Goal: Information Seeking & Learning: Learn about a topic

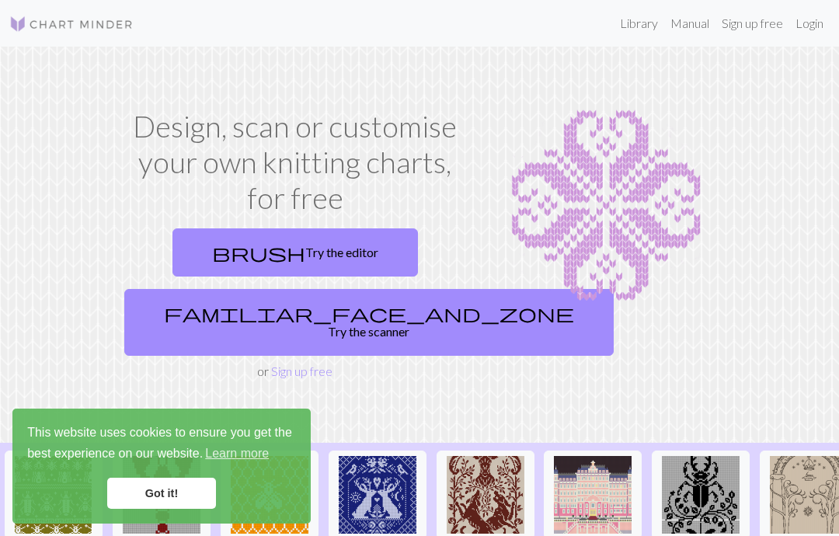
click at [806, 22] on link "Login" at bounding box center [809, 23] width 40 height 31
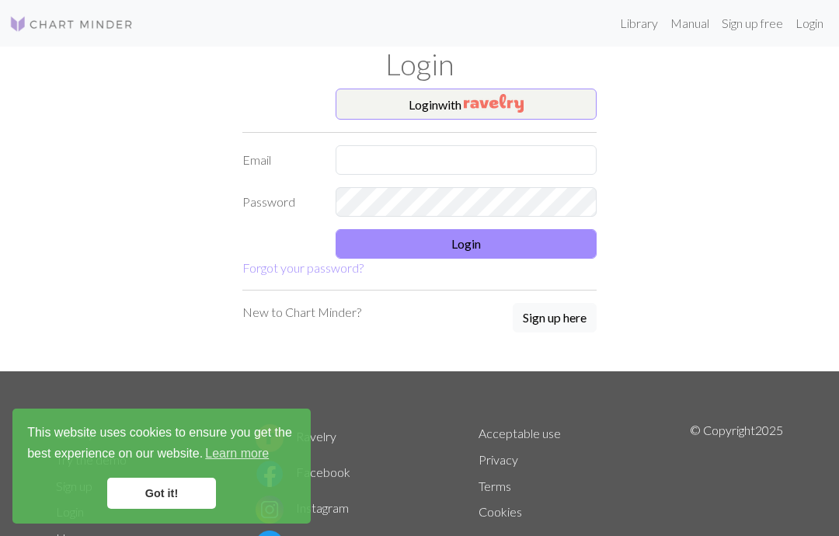
click at [165, 498] on link "Got it!" at bounding box center [161, 493] width 109 height 31
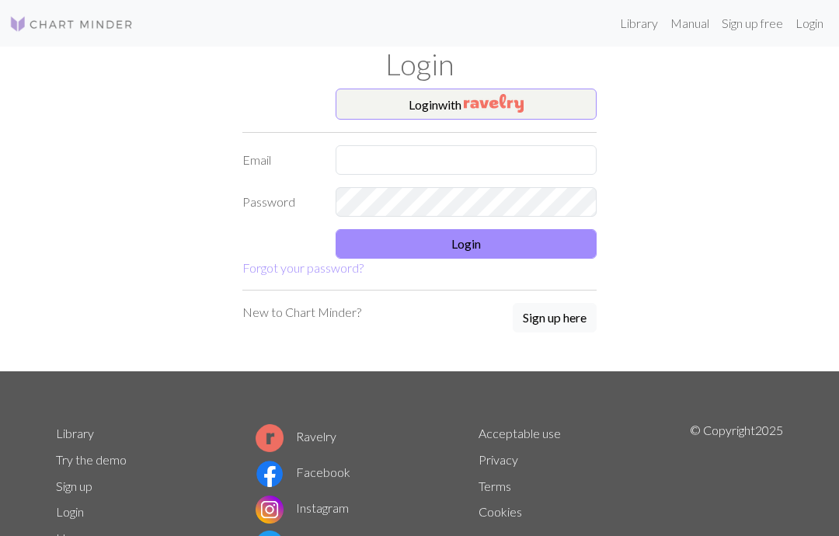
click at [524, 96] on img "button" at bounding box center [494, 103] width 60 height 19
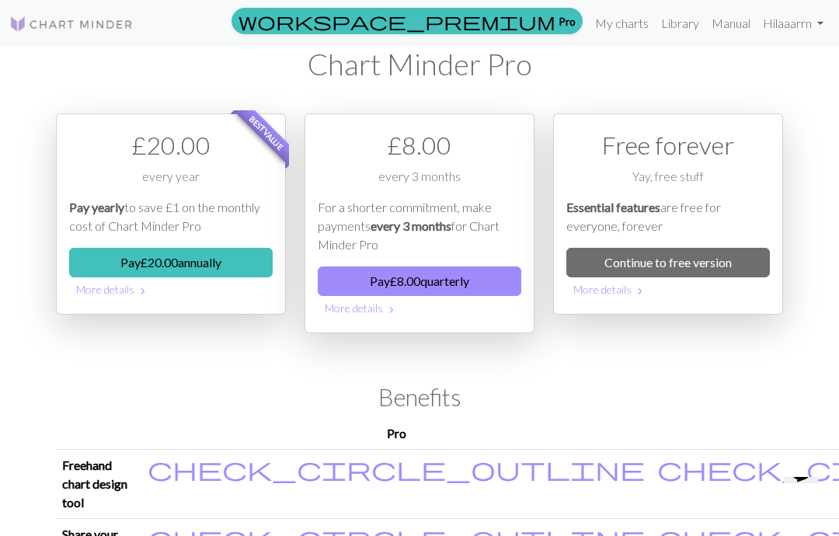
click at [681, 19] on link "Library" at bounding box center [680, 23] width 50 height 31
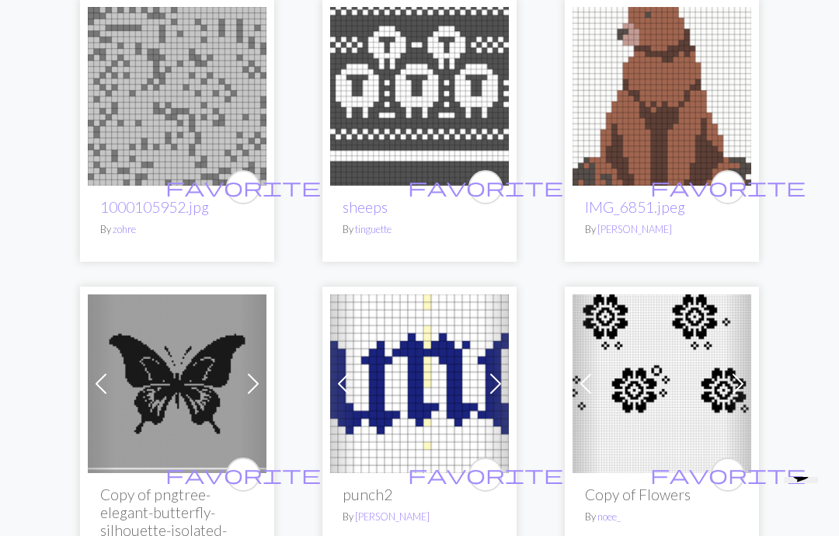
scroll to position [232, 0]
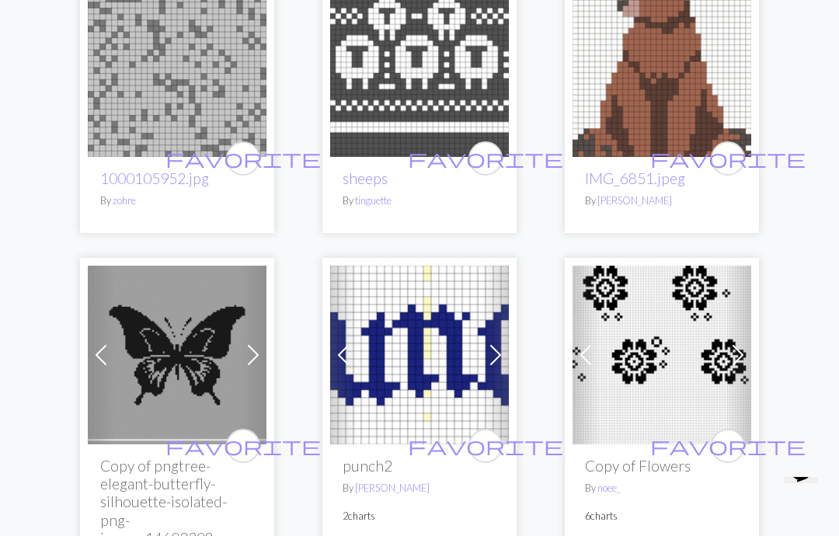
click at [691, 127] on img at bounding box center [661, 67] width 179 height 179
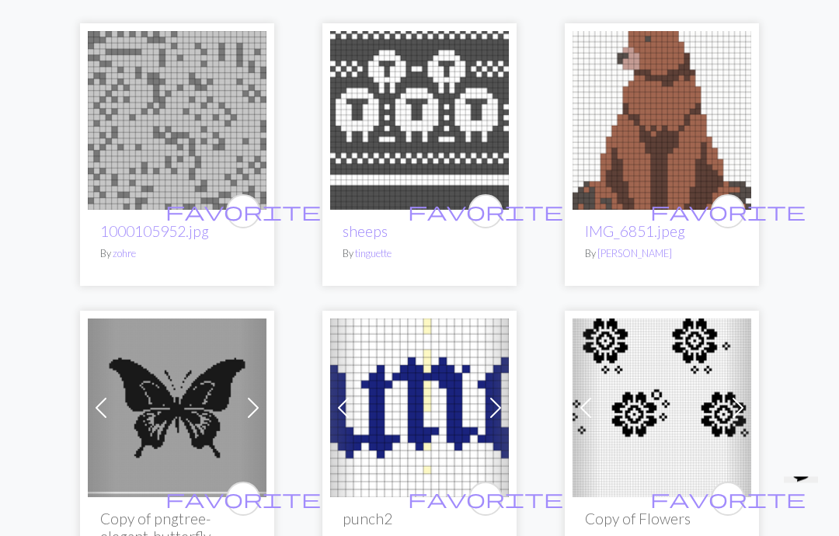
scroll to position [448, 0]
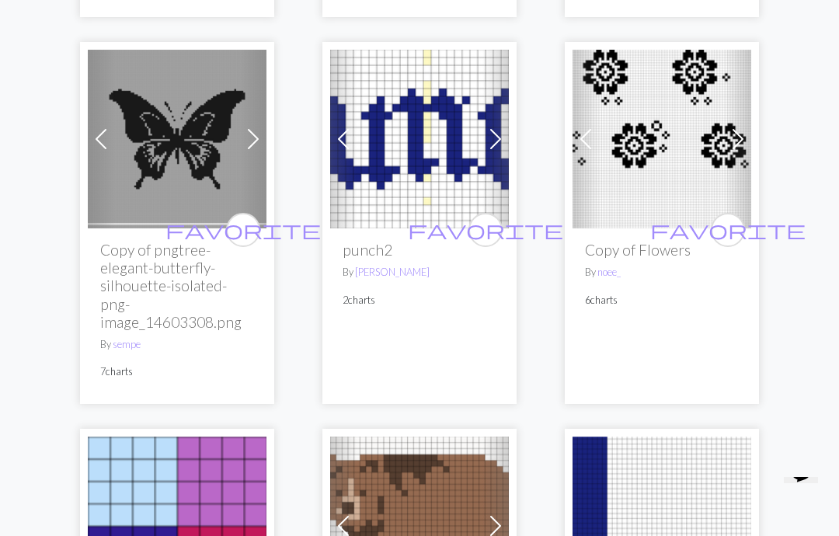
click at [441, 156] on img at bounding box center [419, 139] width 179 height 179
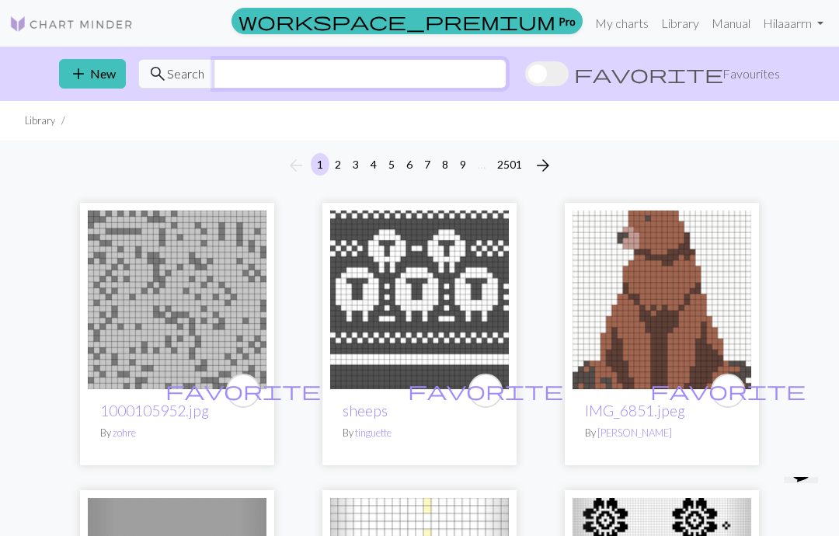
click at [506, 80] on input "text" at bounding box center [360, 74] width 293 height 30
click at [569, 78] on span at bounding box center [546, 73] width 43 height 25
click at [525, 75] on input "favorite Favourites" at bounding box center [525, 75] width 0 height 0
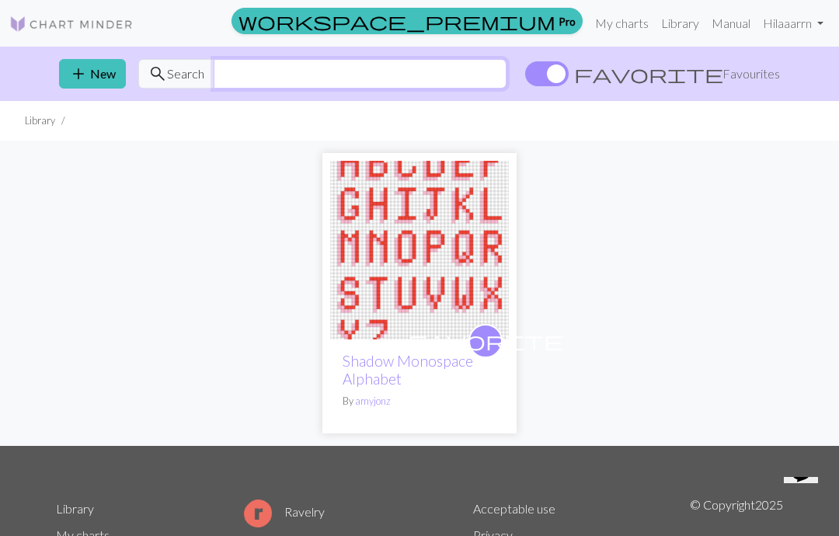
click at [506, 73] on input "text" at bounding box center [360, 74] width 293 height 30
type input "Alphabet"
click at [569, 76] on span at bounding box center [546, 73] width 43 height 25
click at [525, 75] on input "favorite Favourites" at bounding box center [525, 75] width 0 height 0
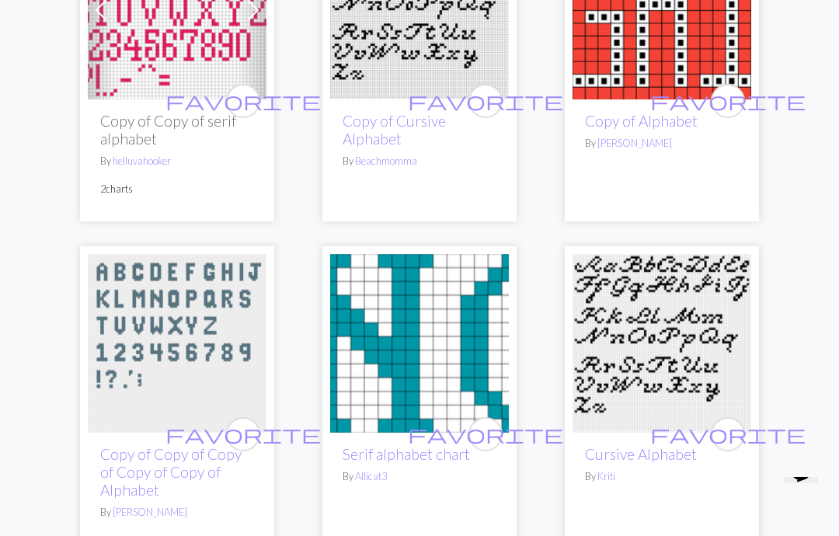
scroll to position [2424, 0]
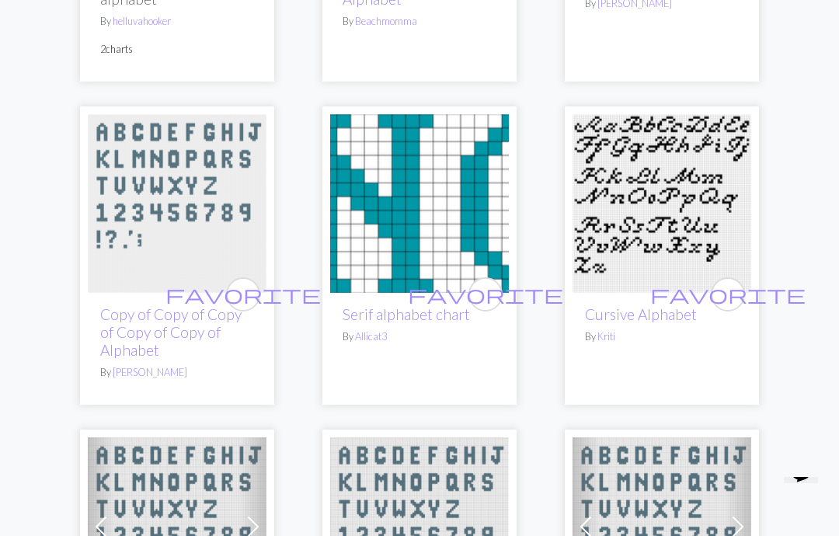
click at [440, 206] on img at bounding box center [419, 203] width 179 height 179
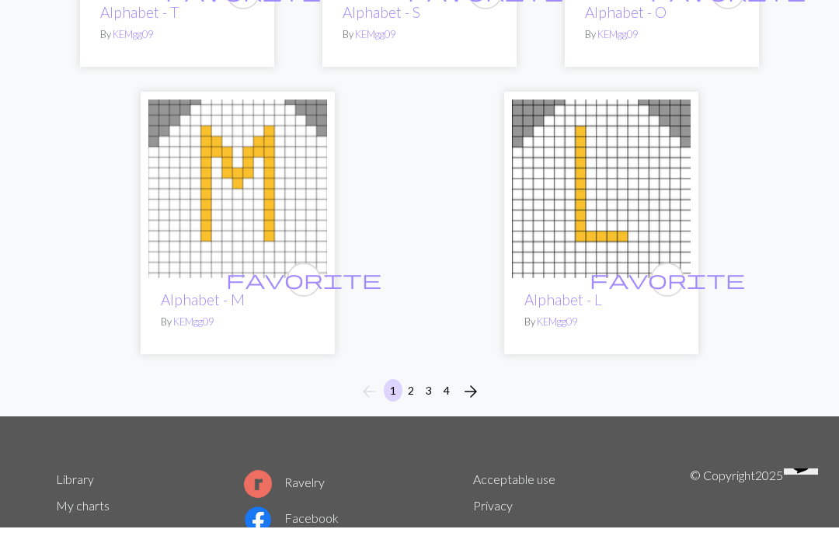
scroll to position [5494, 0]
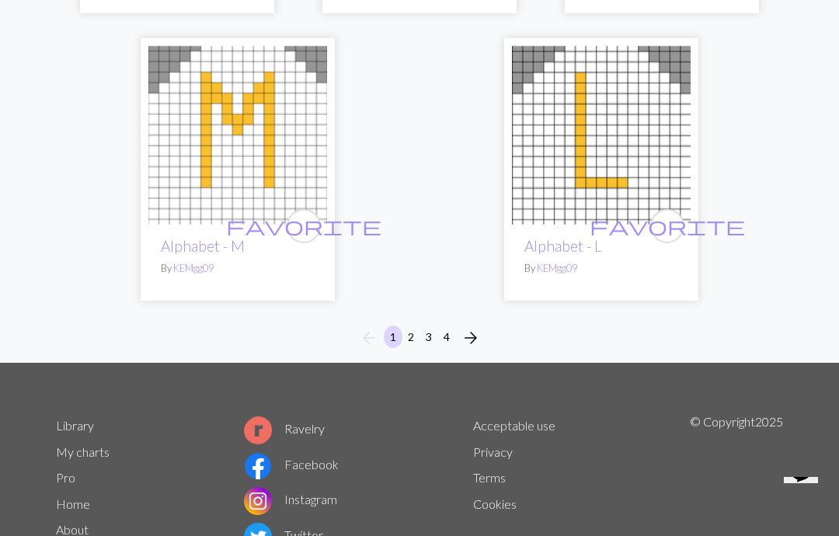
click at [480, 325] on button "arrow_forward" at bounding box center [470, 337] width 31 height 25
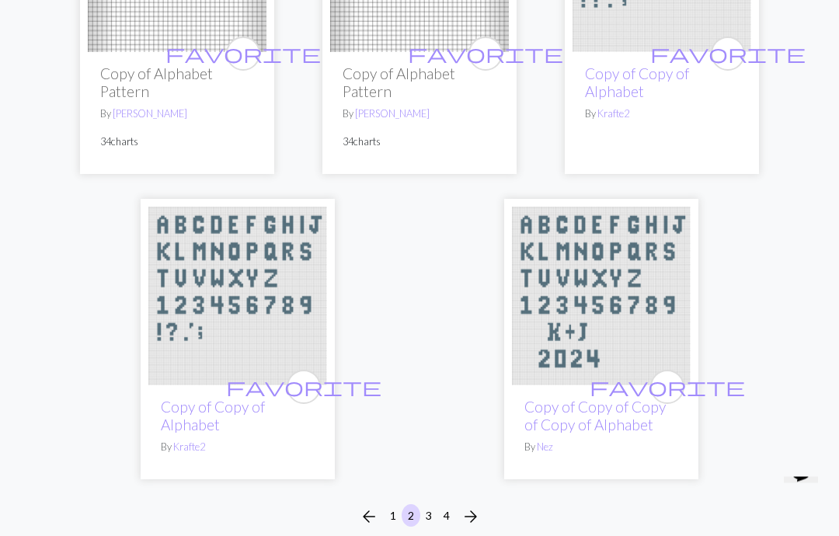
scroll to position [5298, 0]
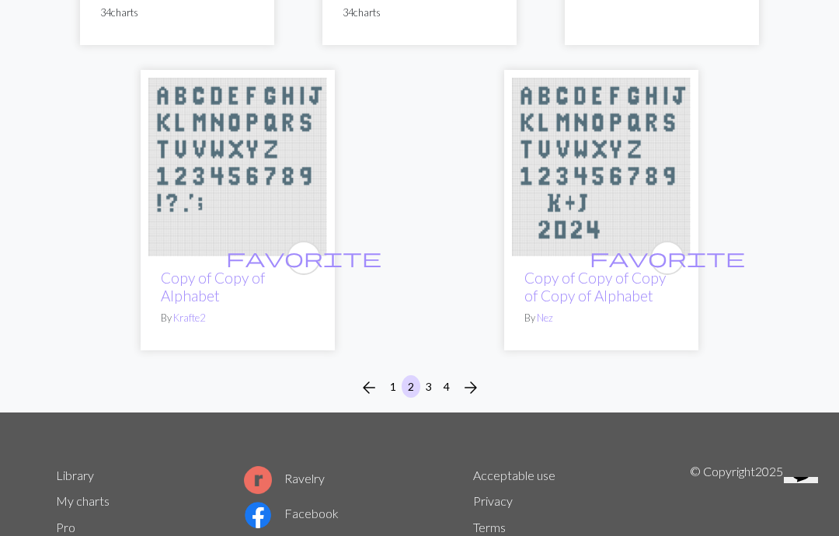
click at [482, 375] on button "arrow_forward" at bounding box center [470, 387] width 31 height 25
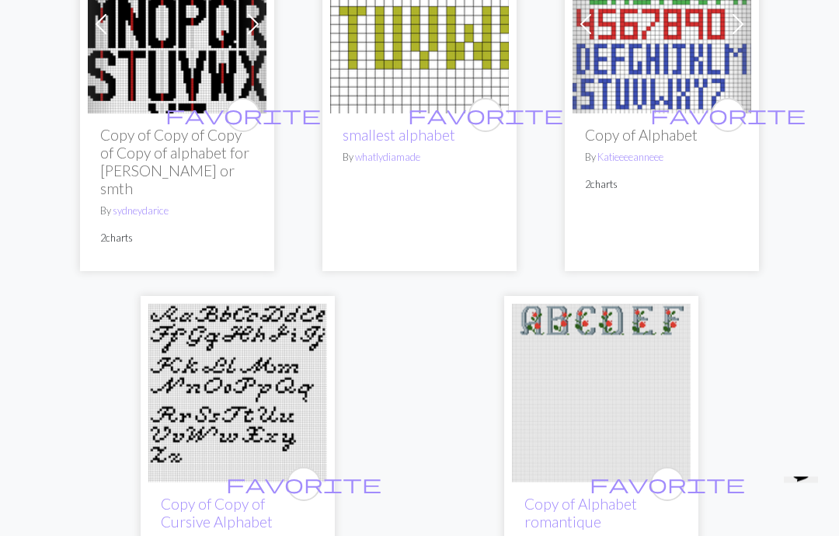
scroll to position [5362, 0]
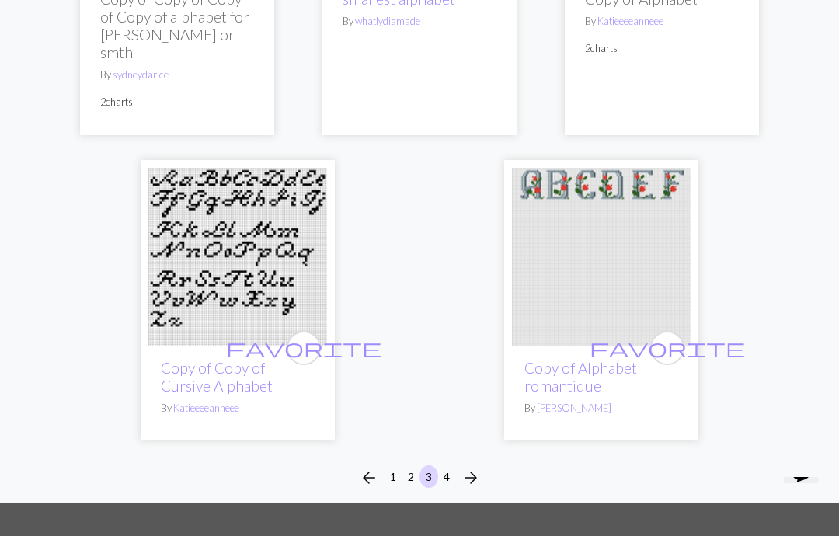
click at [485, 465] on button "arrow_forward" at bounding box center [470, 477] width 31 height 25
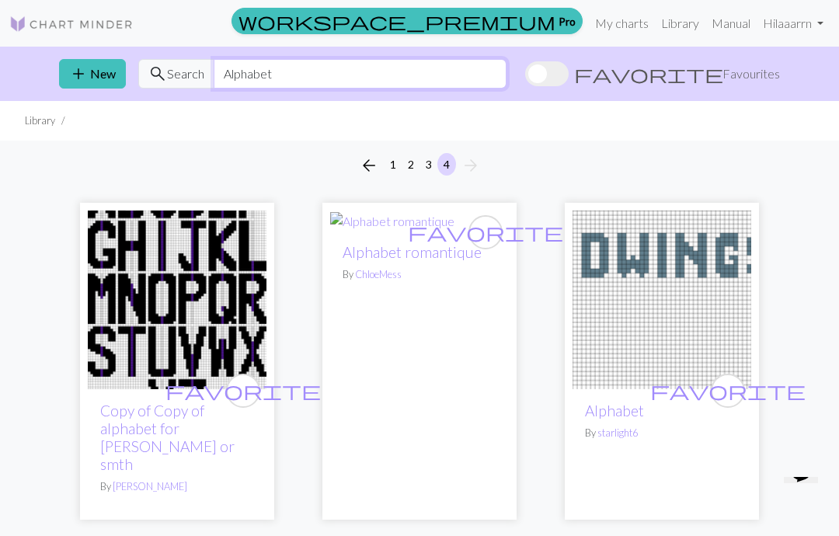
click at [506, 77] on input "Alphabet" at bounding box center [360, 74] width 293 height 30
type input "A"
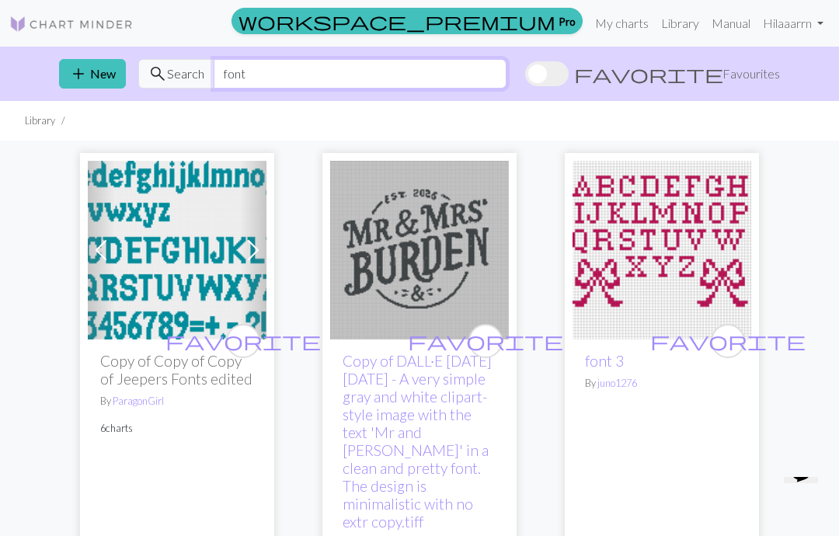
type input "font"
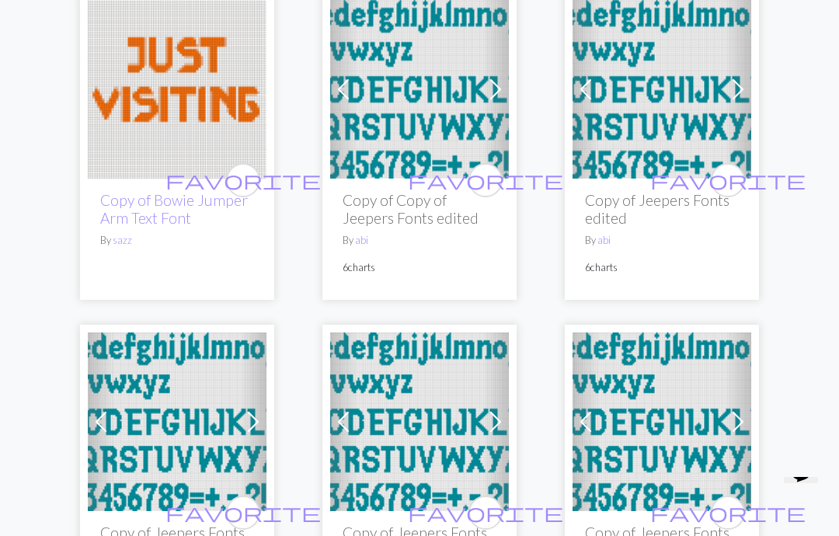
scroll to position [2163, 0]
